Goal: Task Accomplishment & Management: Manage account settings

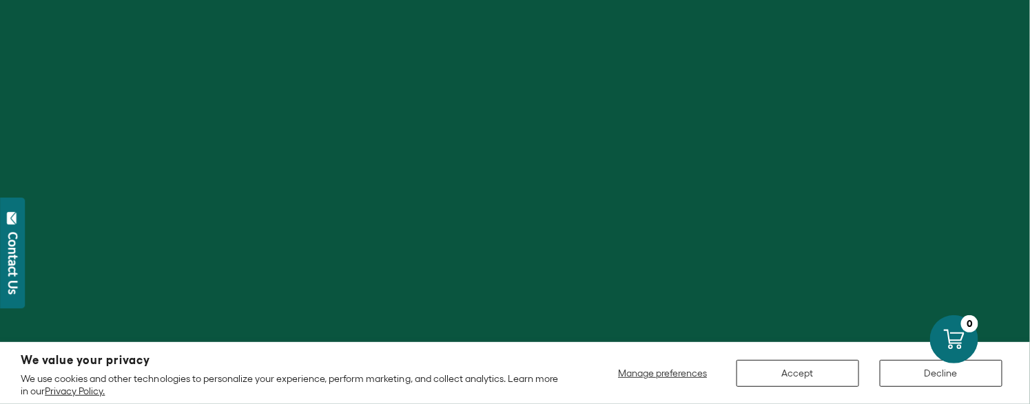
scroll to position [229, 0]
click at [693, 373] on span "Manage preferences" at bounding box center [662, 373] width 89 height 11
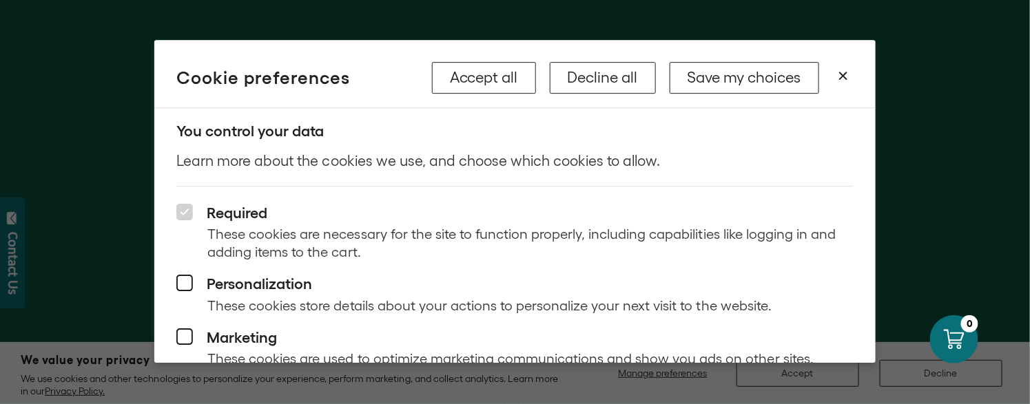
scroll to position [281, 0]
click at [754, 83] on button "Save my choices" at bounding box center [743, 78] width 149 height 32
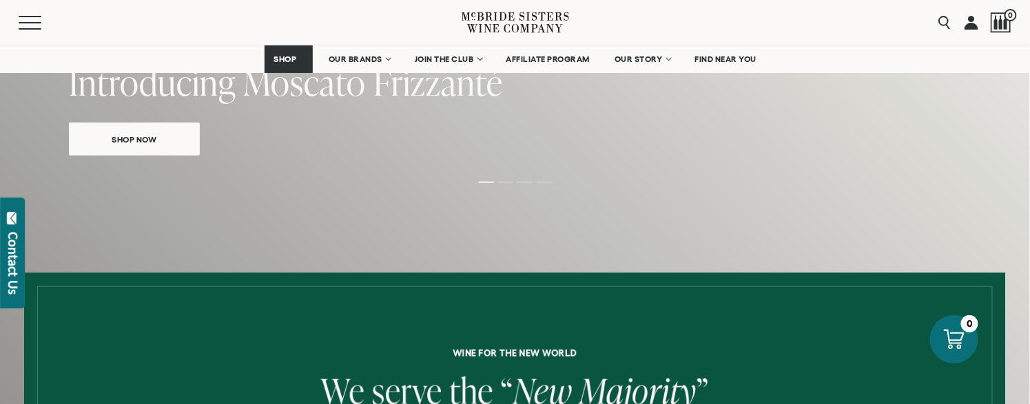
click at [974, 22] on link at bounding box center [971, 22] width 14 height 45
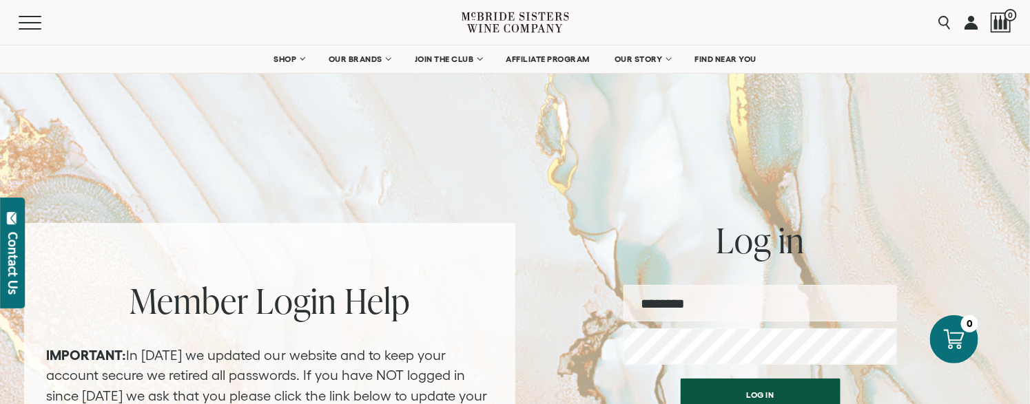
type input "**********"
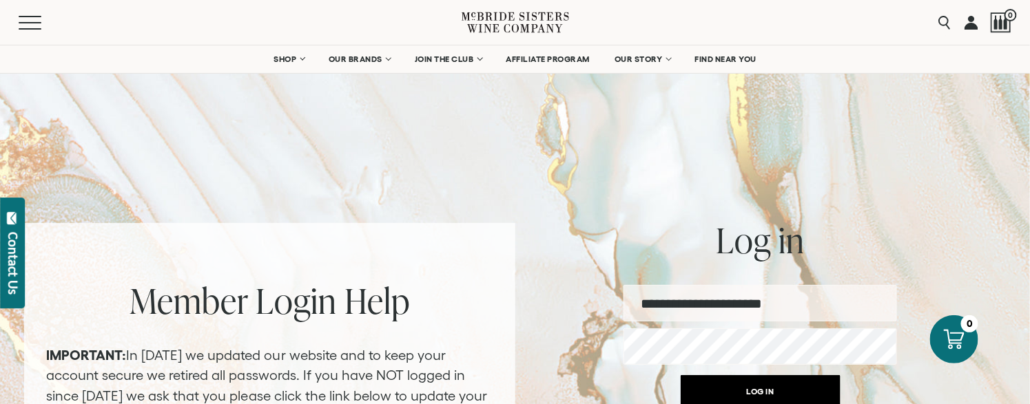
click at [731, 384] on button "Log in" at bounding box center [760, 391] width 160 height 33
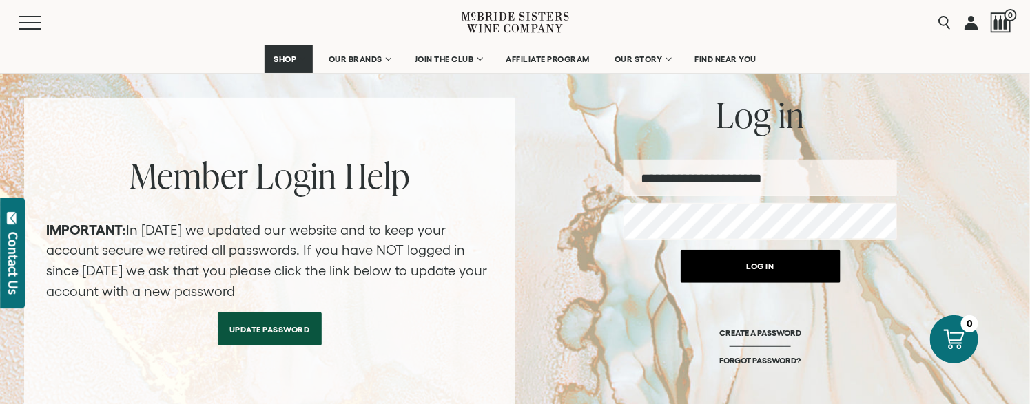
scroll to position [147, 0]
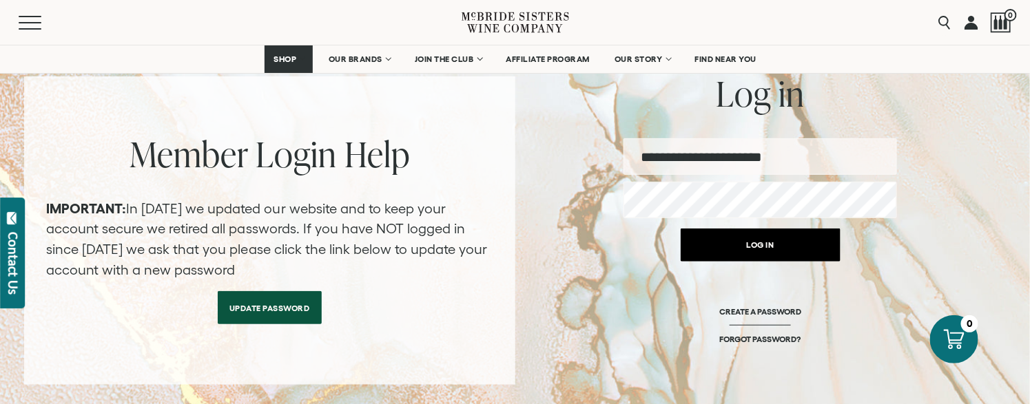
click at [771, 240] on button "Log in" at bounding box center [760, 245] width 160 height 33
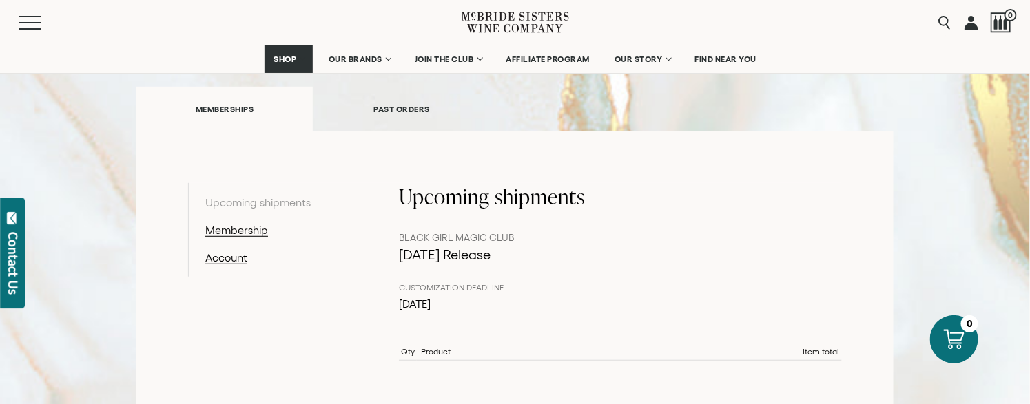
scroll to position [169, 0]
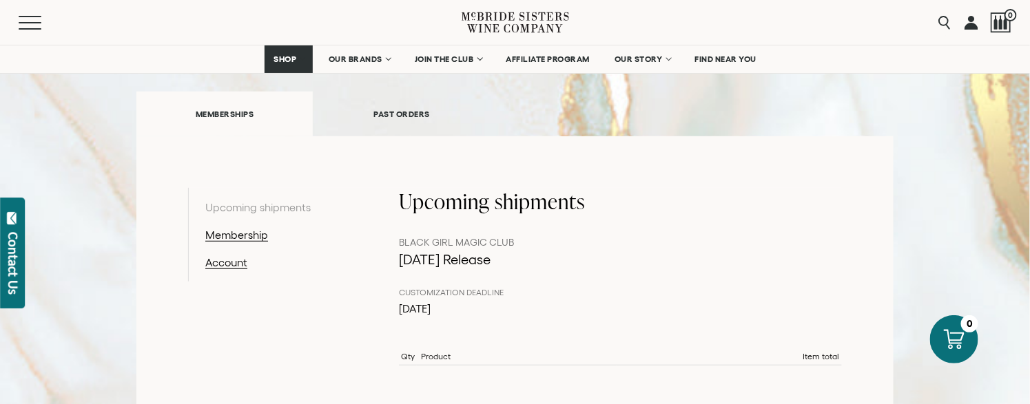
click at [422, 116] on link "PAST ORDERS" at bounding box center [401, 114] width 177 height 48
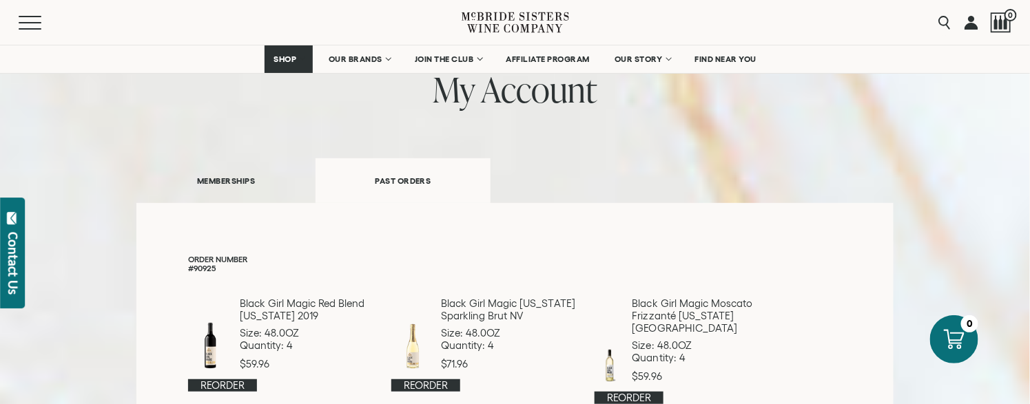
scroll to position [101, 0]
click at [266, 189] on link "MEMBERSHIPS" at bounding box center [225, 182] width 179 height 48
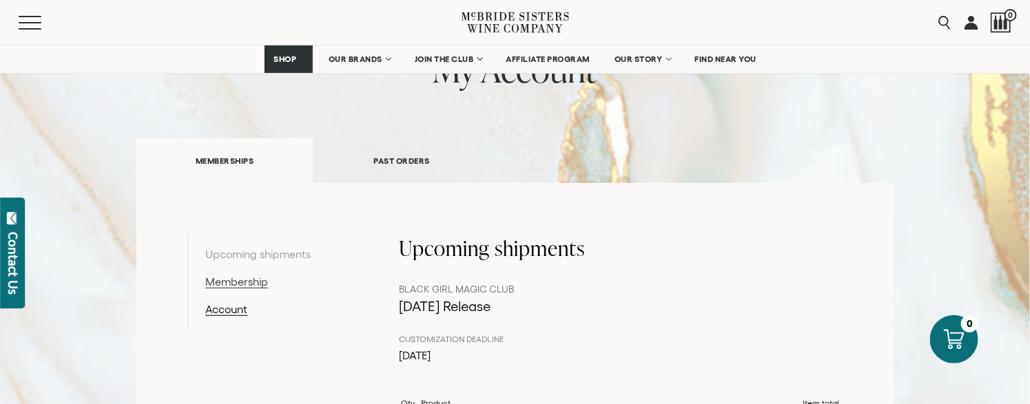
scroll to position [121, 0]
click at [233, 306] on link "Account" at bounding box center [276, 310] width 143 height 17
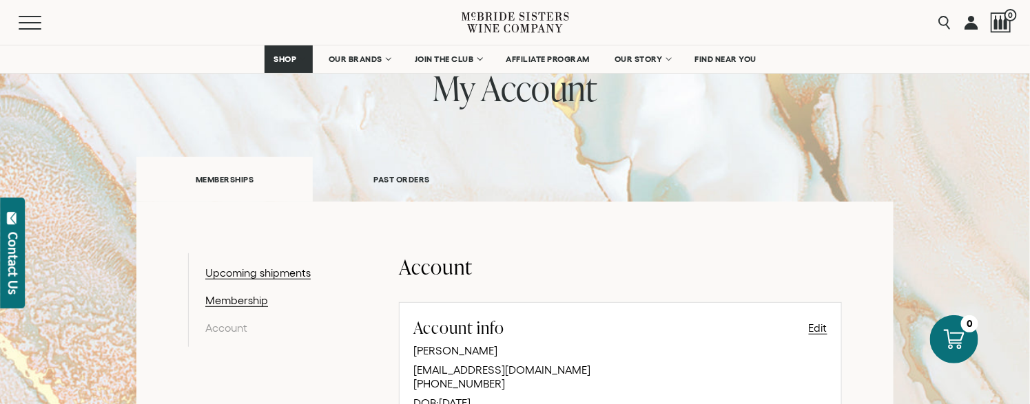
scroll to position [102, 0]
click at [299, 272] on link "Upcoming shipments" at bounding box center [276, 274] width 143 height 17
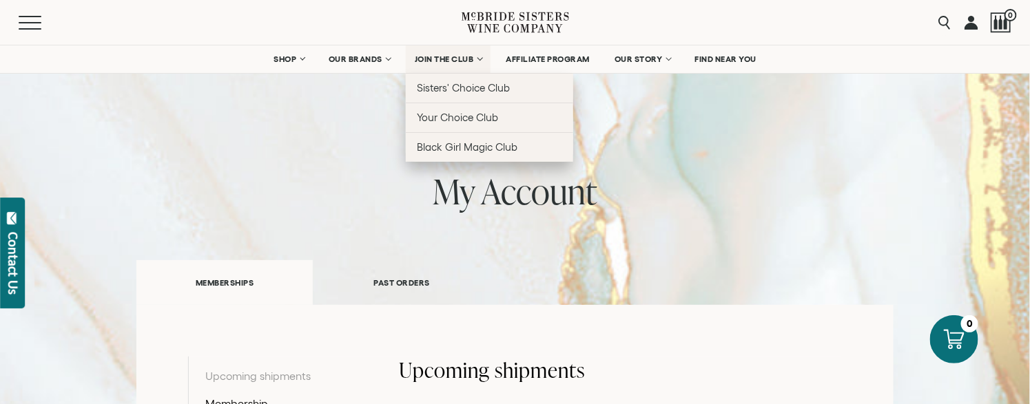
click at [446, 63] on span "JOIN THE CLUB" at bounding box center [444, 59] width 59 height 10
